Goal: Task Accomplishment & Management: Use online tool/utility

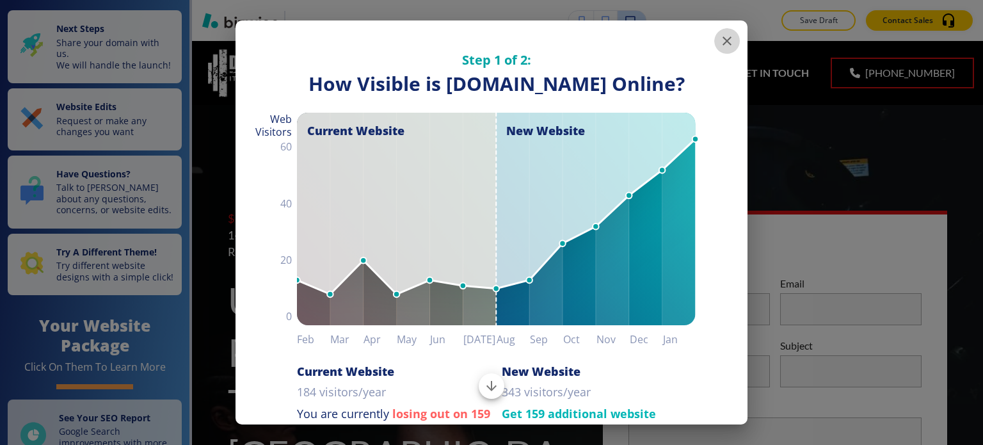
click at [723, 41] on icon "button" at bounding box center [727, 40] width 9 height 9
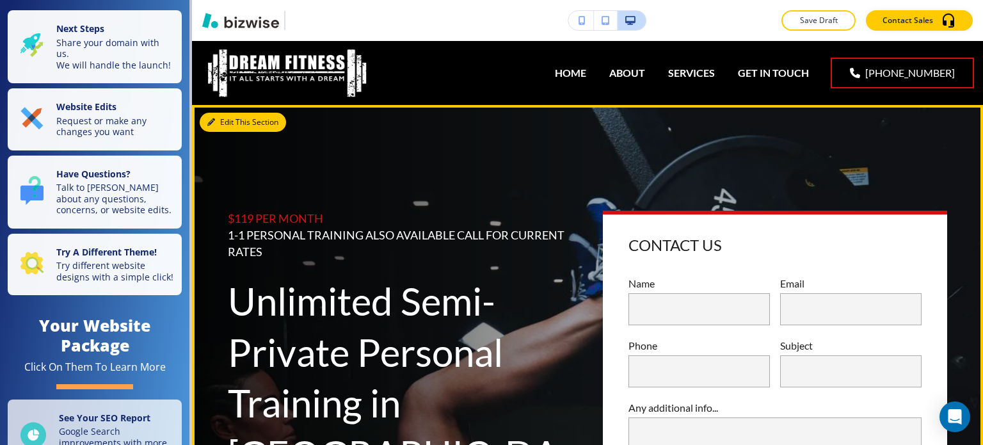
click at [229, 122] on button "Edit This Section" at bounding box center [243, 122] width 86 height 19
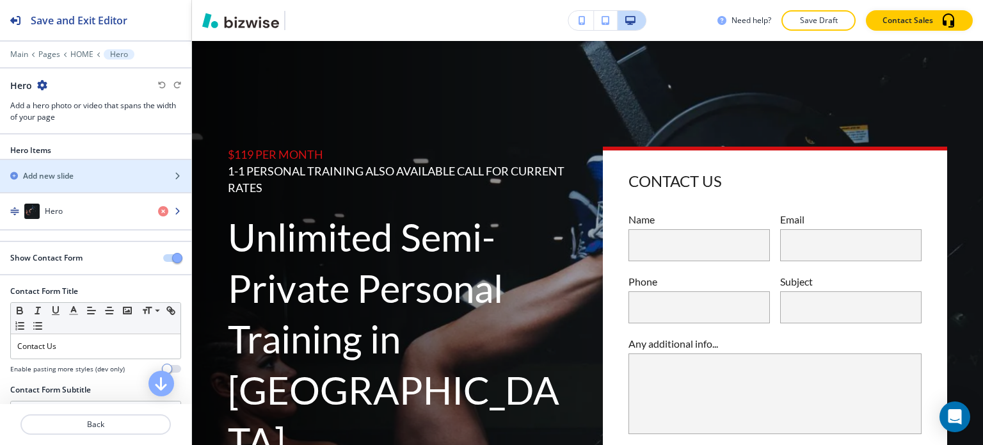
click at [78, 207] on div "Hero" at bounding box center [74, 211] width 148 height 15
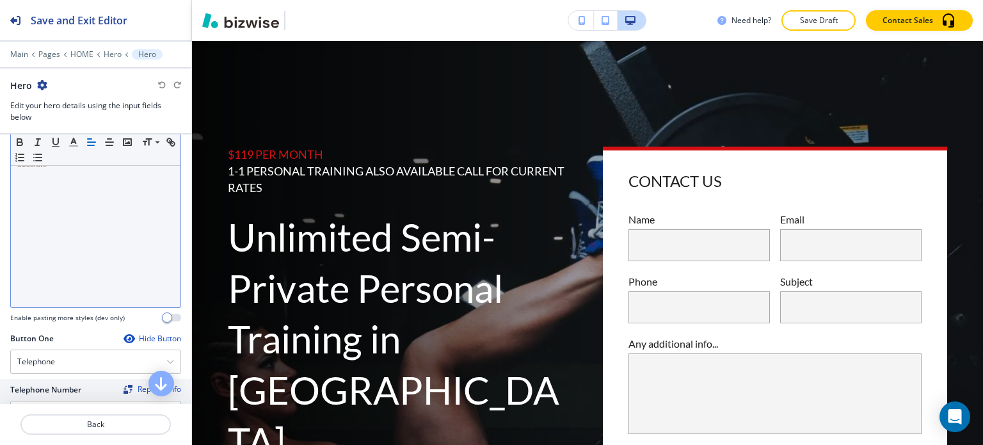
scroll to position [320, 0]
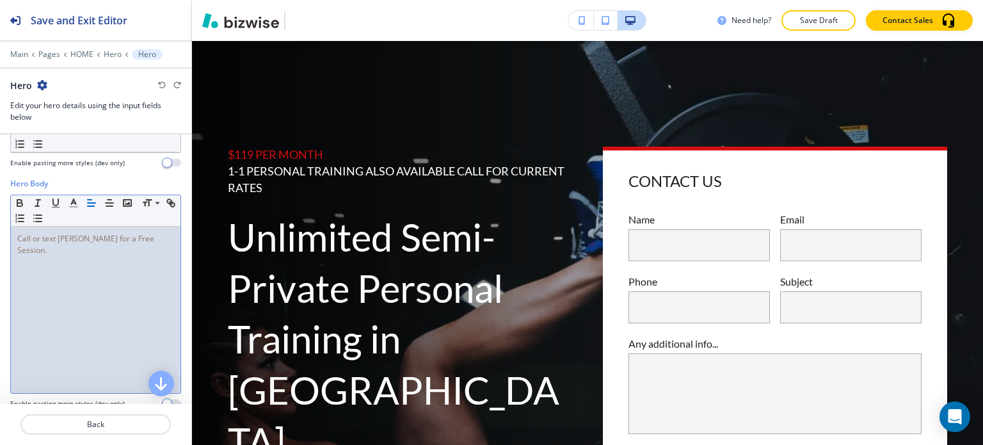
click at [144, 233] on p "Call or text [PERSON_NAME] for a Free Session." at bounding box center [95, 244] width 157 height 23
click at [76, 197] on icon "button" at bounding box center [74, 203] width 12 height 12
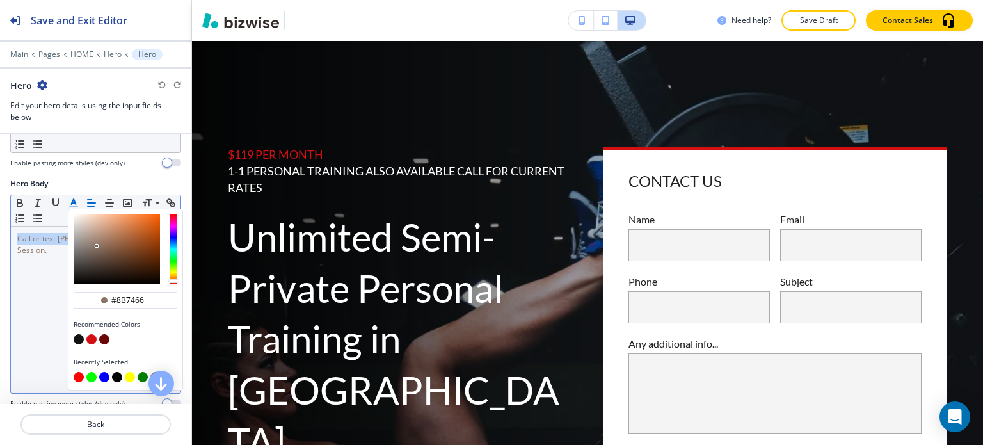
click at [79, 329] on div "button" at bounding box center [126, 331] width 104 height 5
click at [76, 334] on button "button" at bounding box center [79, 339] width 10 height 10
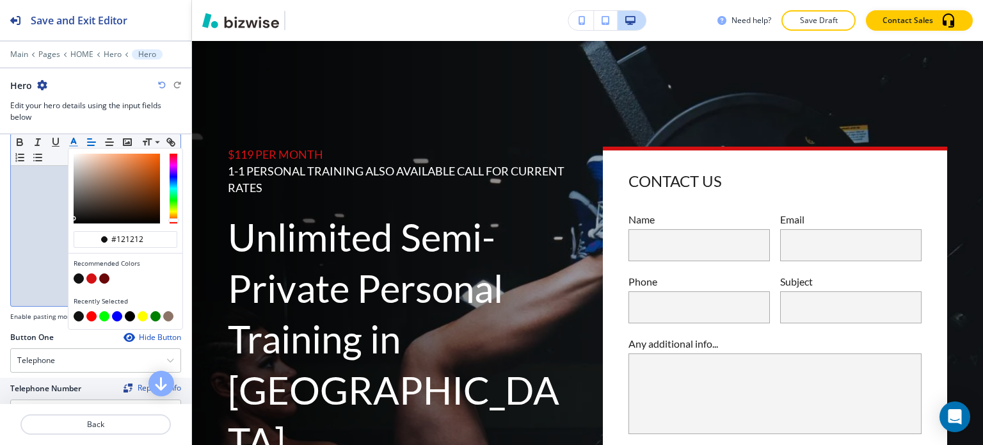
scroll to position [512, 0]
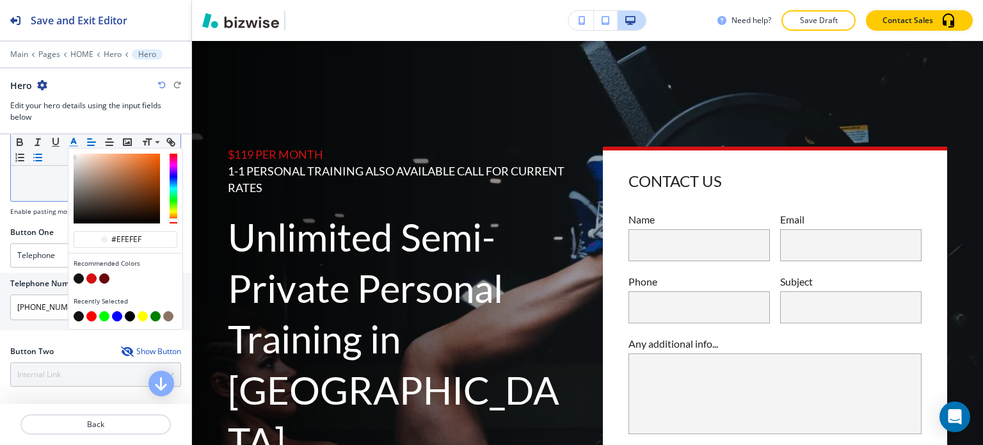
drag, startPoint x: 74, startPoint y: 157, endPoint x: 61, endPoint y: 160, distance: 13.1
click at [64, 148] on div "#efefef Recommended Colors Recently Selected Small Normal Large Huge" at bounding box center [96, 149] width 170 height 31
click at [136, 241] on input "#efefef" at bounding box center [132, 239] width 45 height 10
type input "#fff"
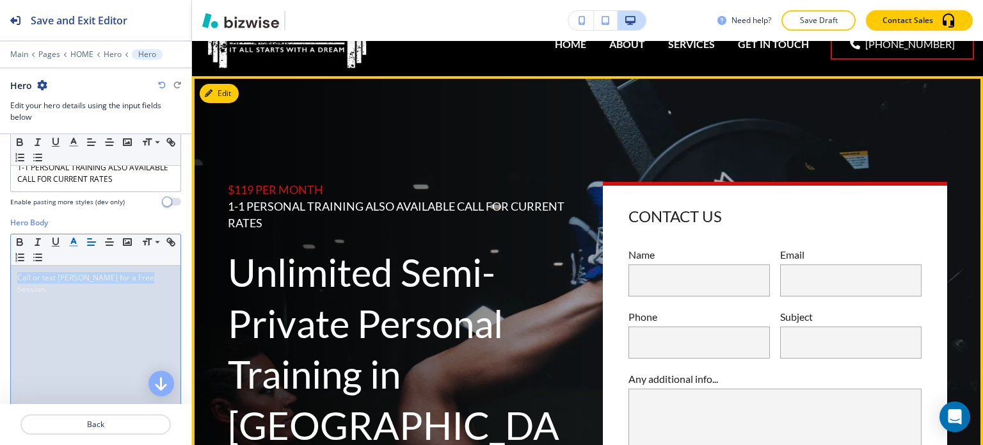
scroll to position [0, 0]
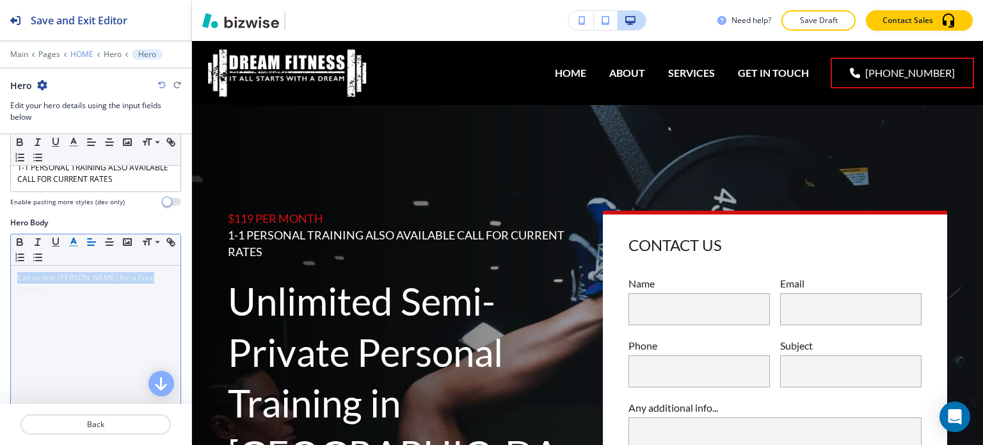
click at [84, 54] on p "HOME" at bounding box center [81, 54] width 23 height 9
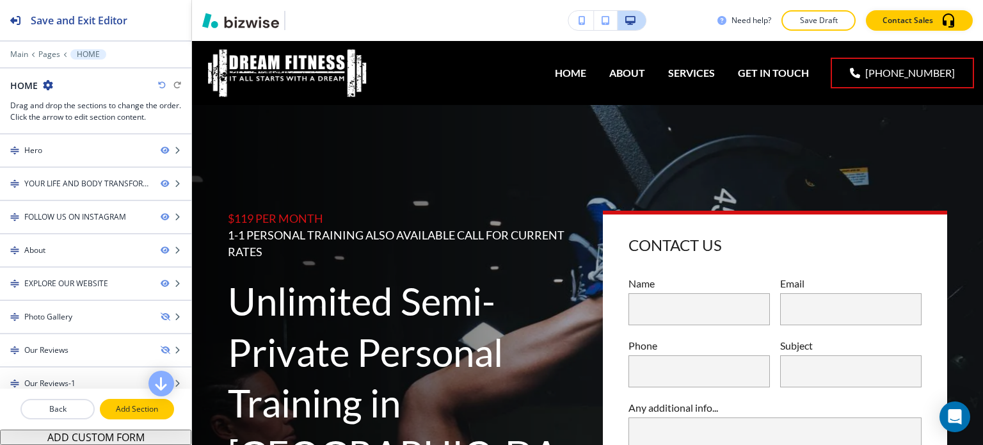
click at [131, 404] on p "Add Section" at bounding box center [137, 409] width 72 height 12
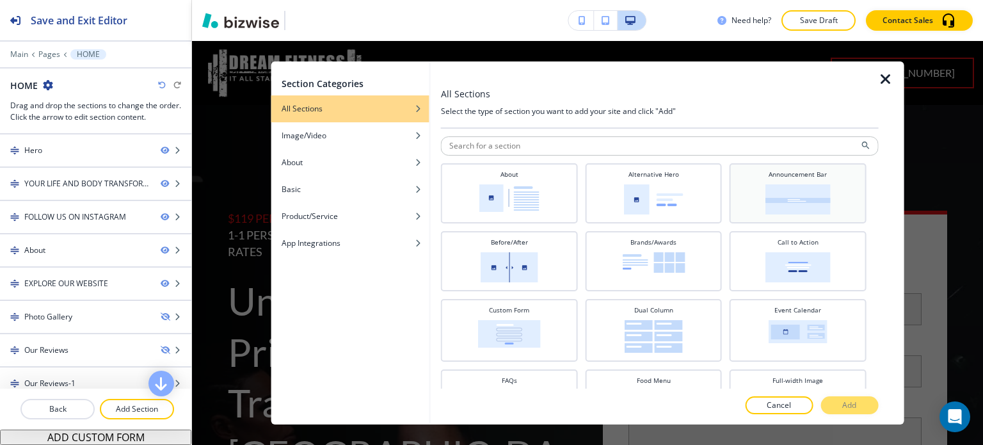
click at [796, 207] on img at bounding box center [798, 199] width 65 height 30
drag, startPoint x: 862, startPoint y: 406, endPoint x: 830, endPoint y: 396, distance: 34.2
click at [860, 406] on button "Add" at bounding box center [850, 405] width 58 height 18
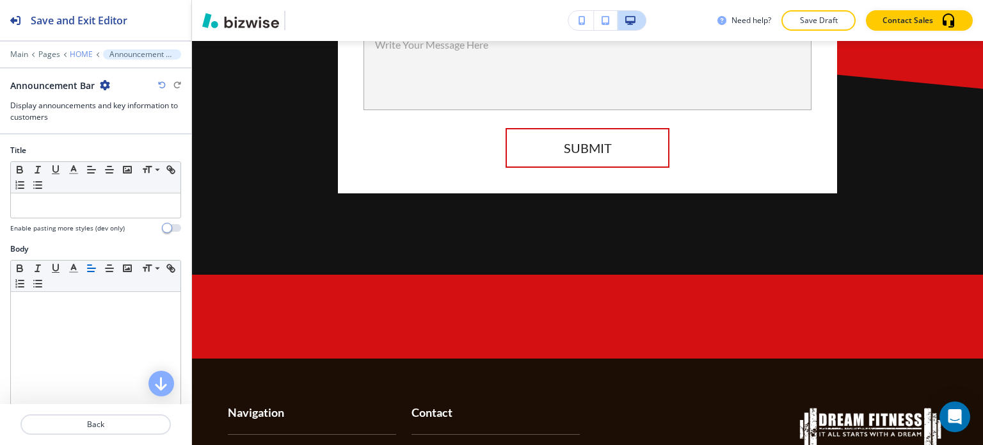
scroll to position [5579, 0]
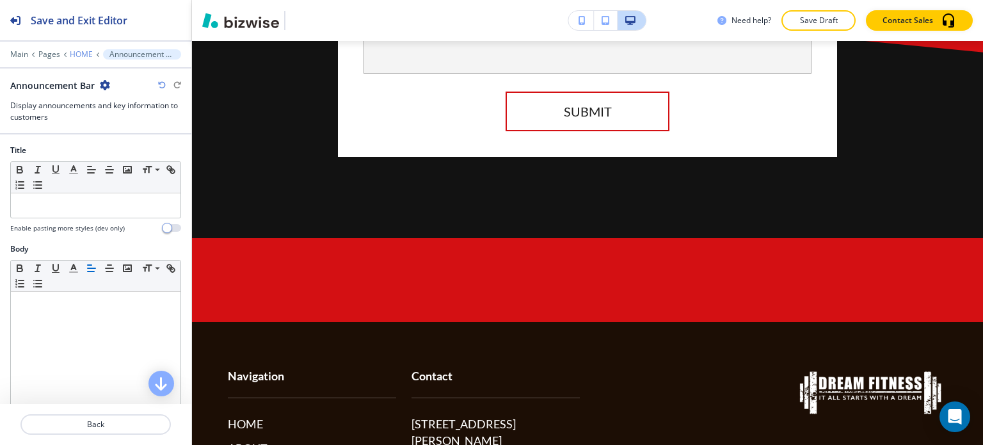
click at [85, 58] on p "HOME" at bounding box center [81, 54] width 23 height 9
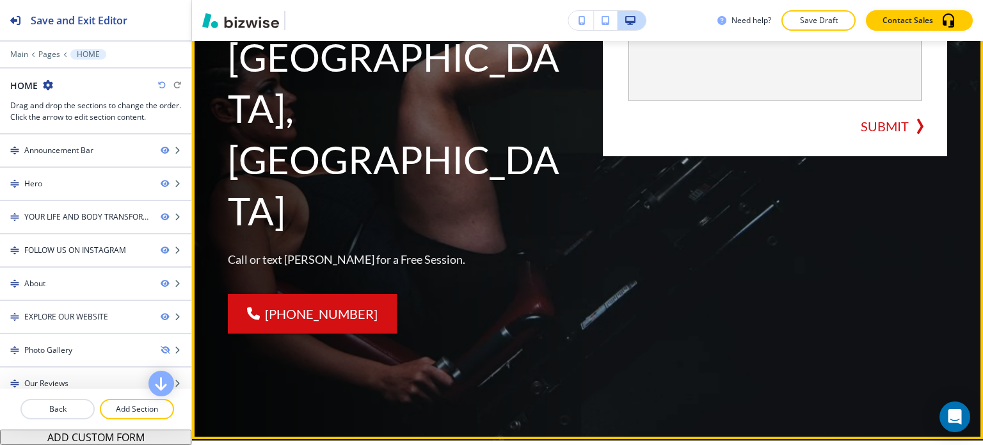
scroll to position [0, 0]
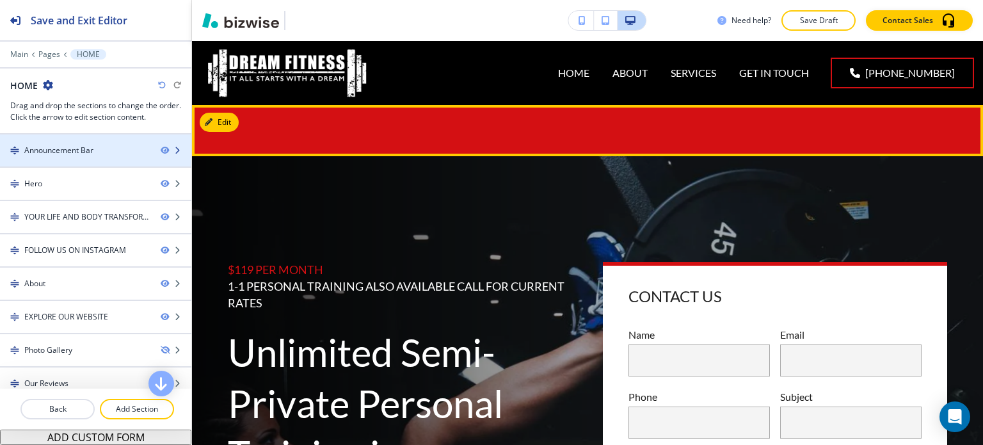
click at [100, 147] on div "Announcement Bar" at bounding box center [75, 151] width 150 height 12
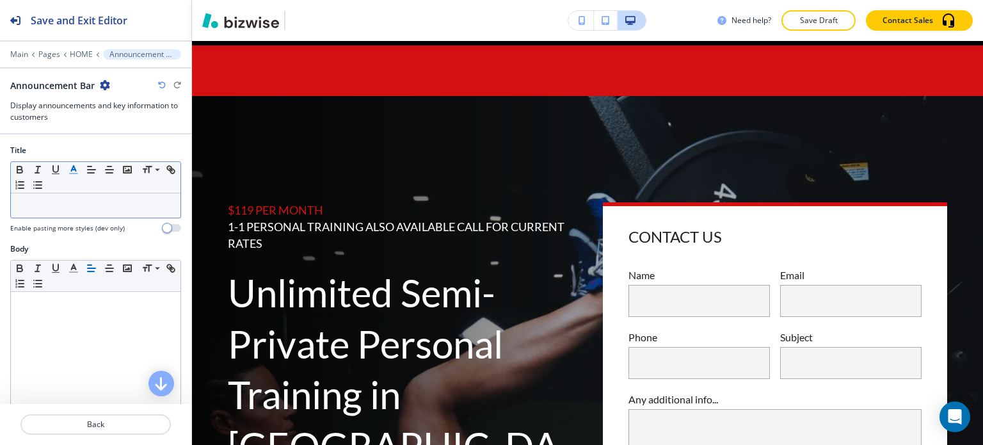
scroll to position [64, 0]
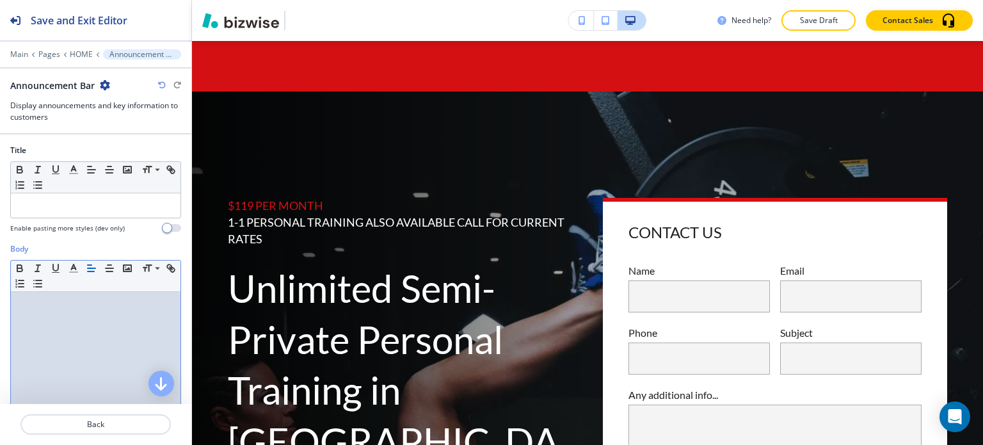
click at [86, 317] on div at bounding box center [96, 375] width 170 height 166
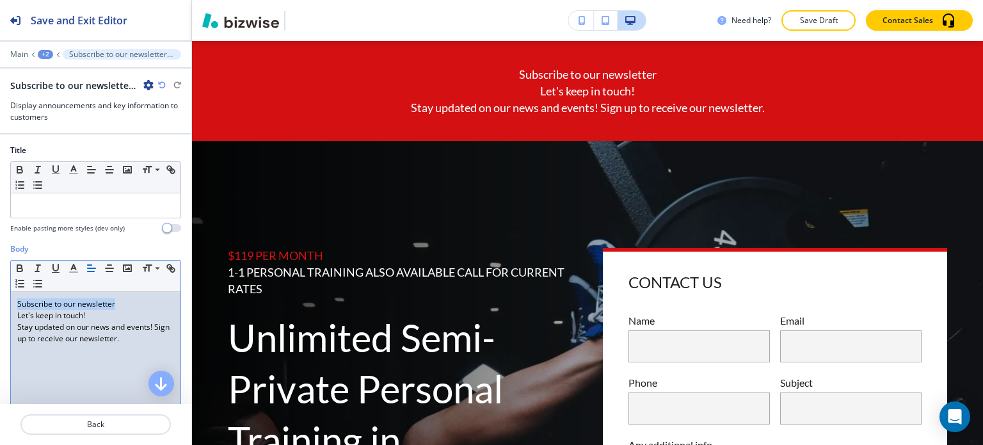
drag, startPoint x: 125, startPoint y: 304, endPoint x: 14, endPoint y: 298, distance: 110.9
click at [14, 298] on div "Subscribe to our newsletter Let's keep in touch! Stay updated on our news and e…" at bounding box center [96, 375] width 170 height 166
drag, startPoint x: 96, startPoint y: 313, endPoint x: 81, endPoint y: 286, distance: 30.6
click at [10, 301] on div "Body Small Normal Large Huge Subscribe to our newsletter Let's keep in touch! S…" at bounding box center [95, 363] width 191 height 241
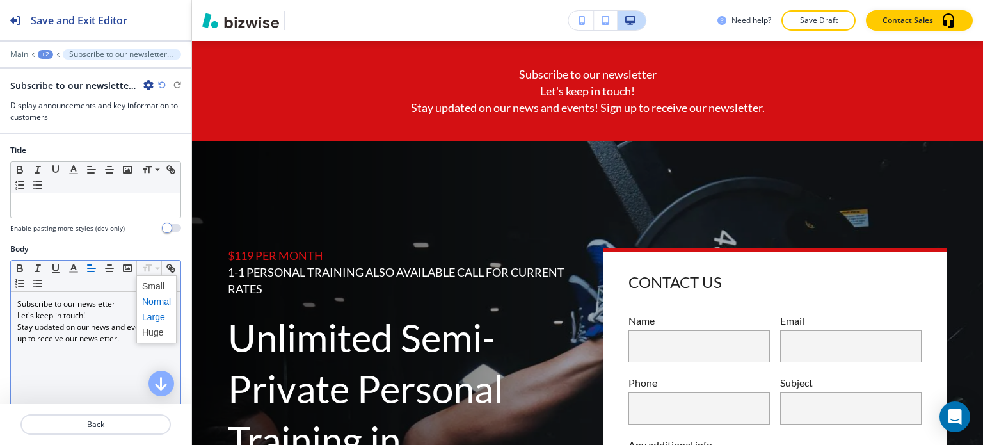
click at [156, 316] on span at bounding box center [156, 316] width 29 height 15
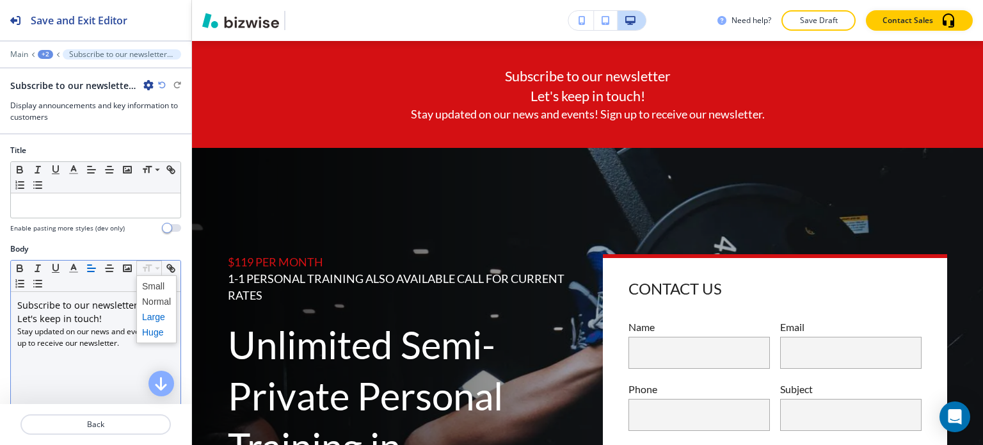
click at [161, 327] on span at bounding box center [156, 332] width 29 height 15
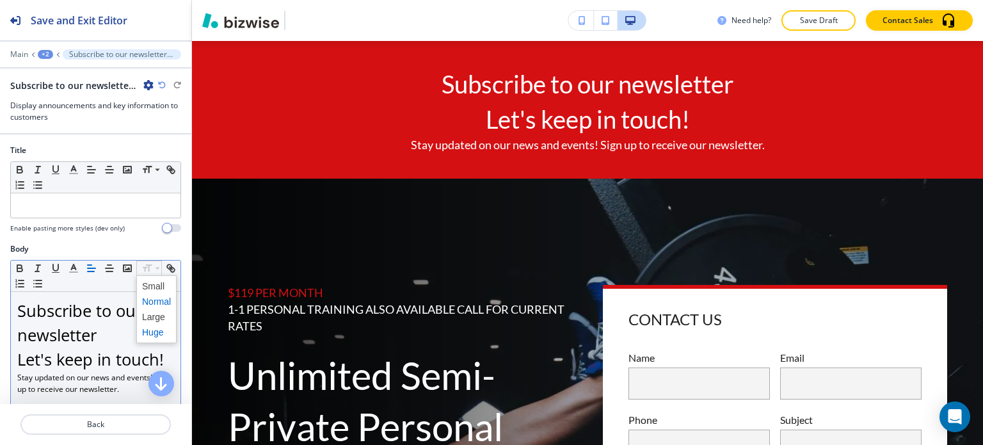
click at [154, 296] on span at bounding box center [156, 301] width 29 height 15
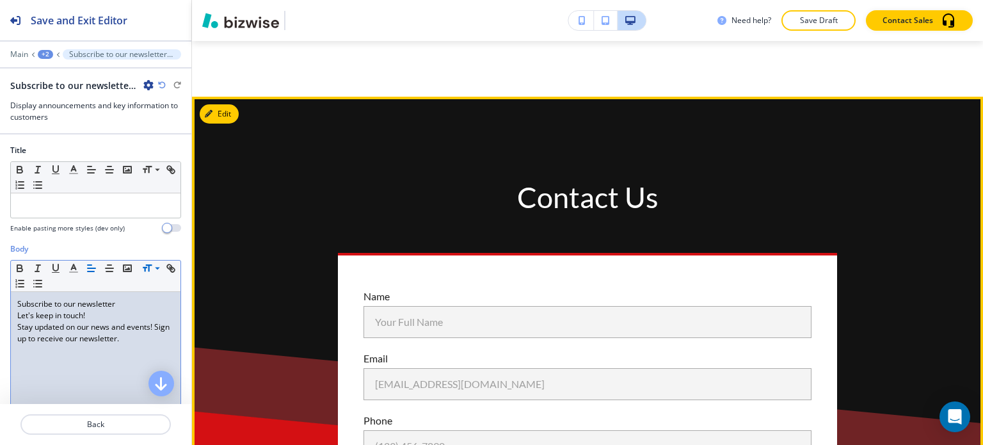
scroll to position [5597, 0]
